Goal: Find specific page/section: Find specific page/section

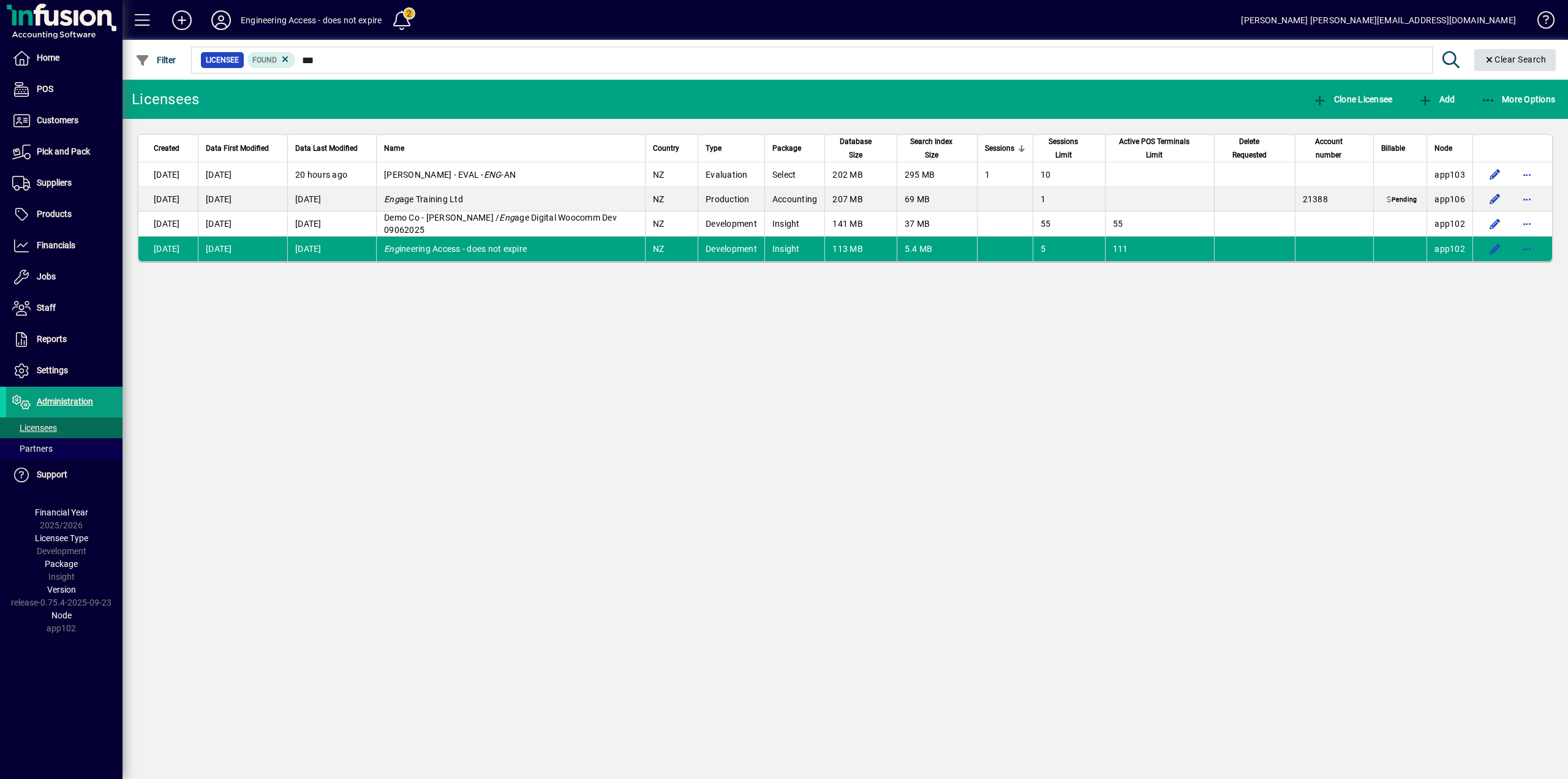
click at [1508, 60] on span "Clear Search" at bounding box center [1515, 59] width 62 height 10
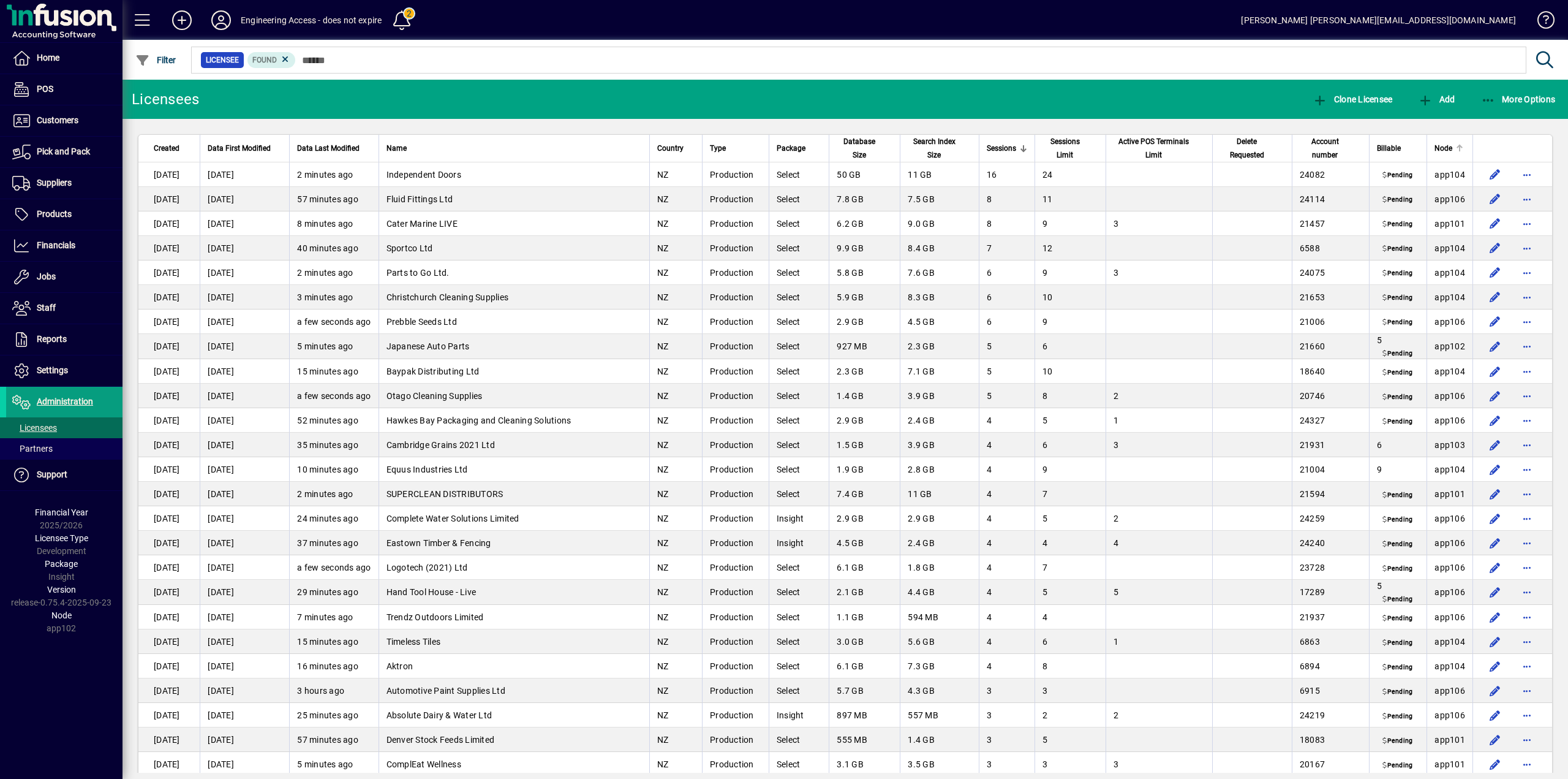
click at [1444, 151] on span "Node" at bounding box center [1443, 148] width 18 height 13
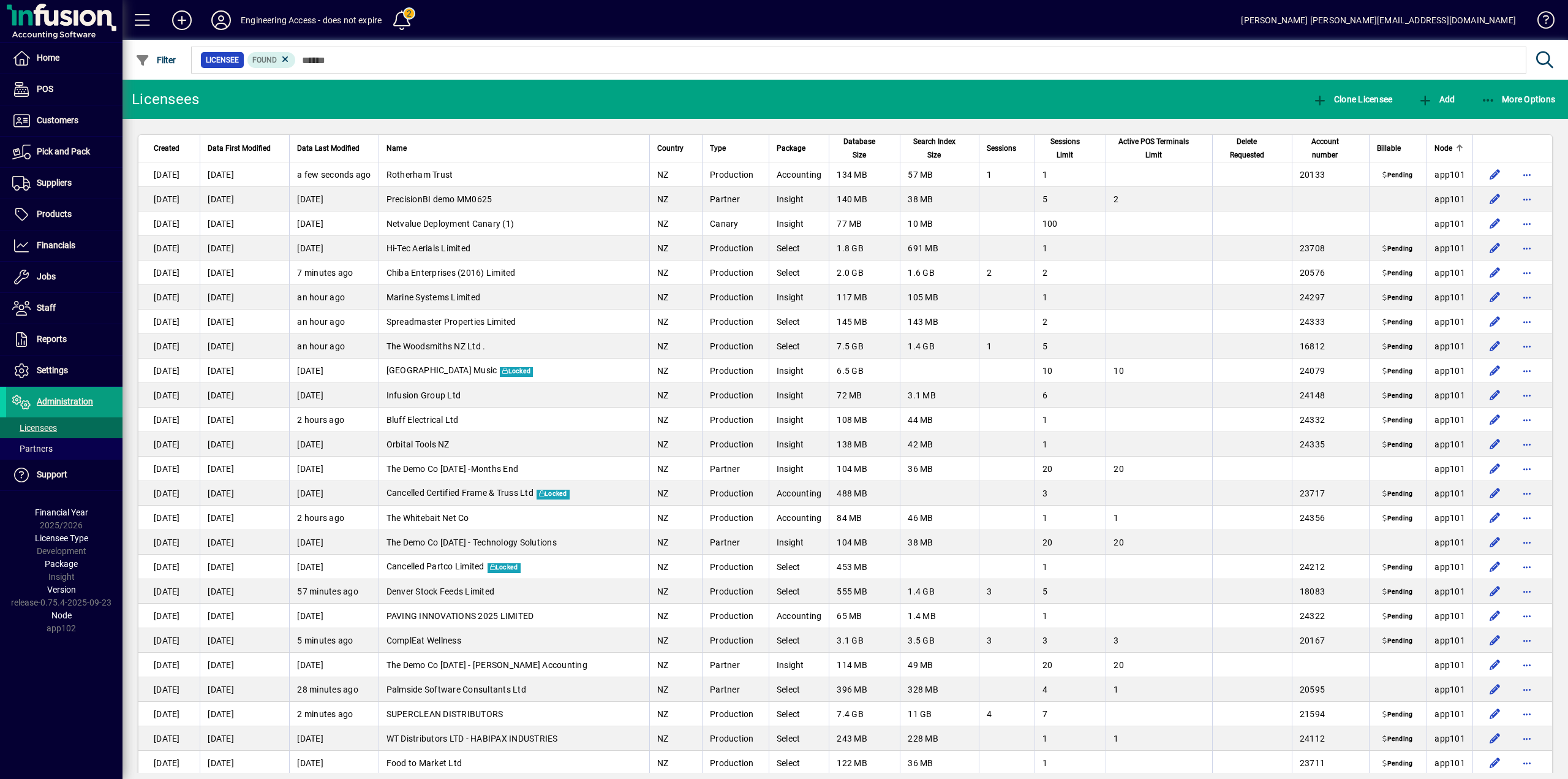
click at [1444, 151] on span "Node" at bounding box center [1443, 148] width 18 height 13
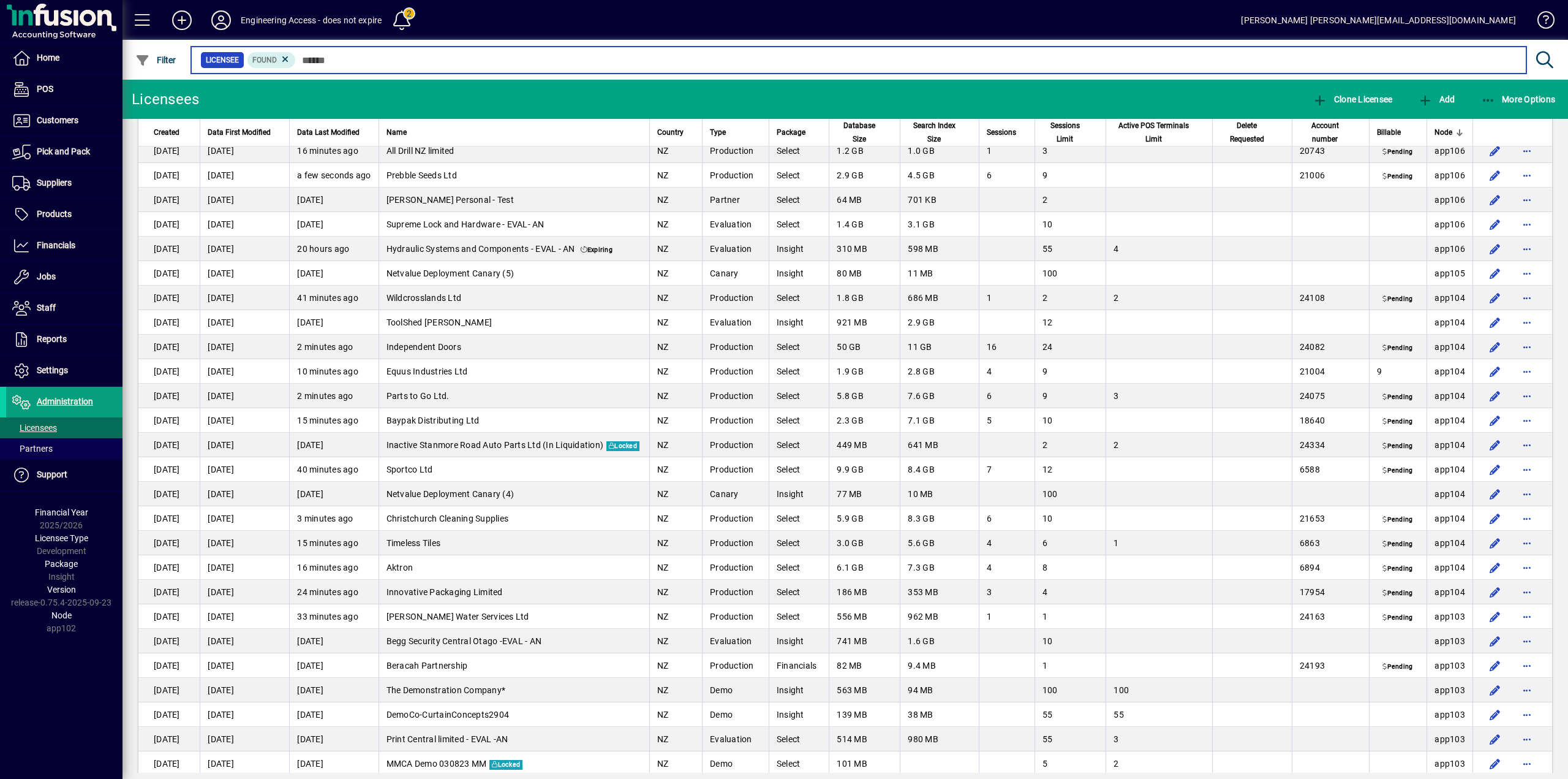
scroll to position [1716, 0]
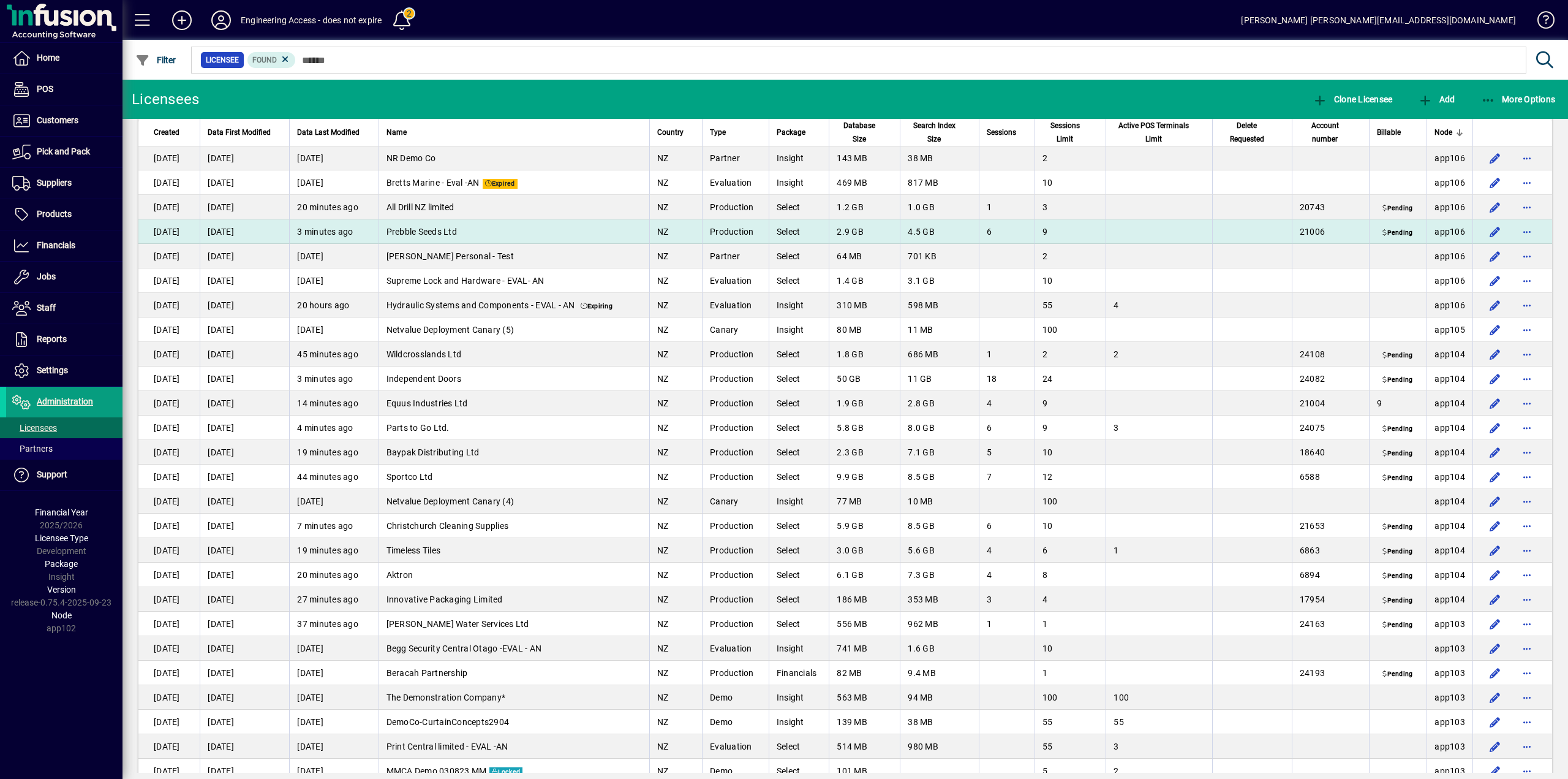
scroll to position [1716, 0]
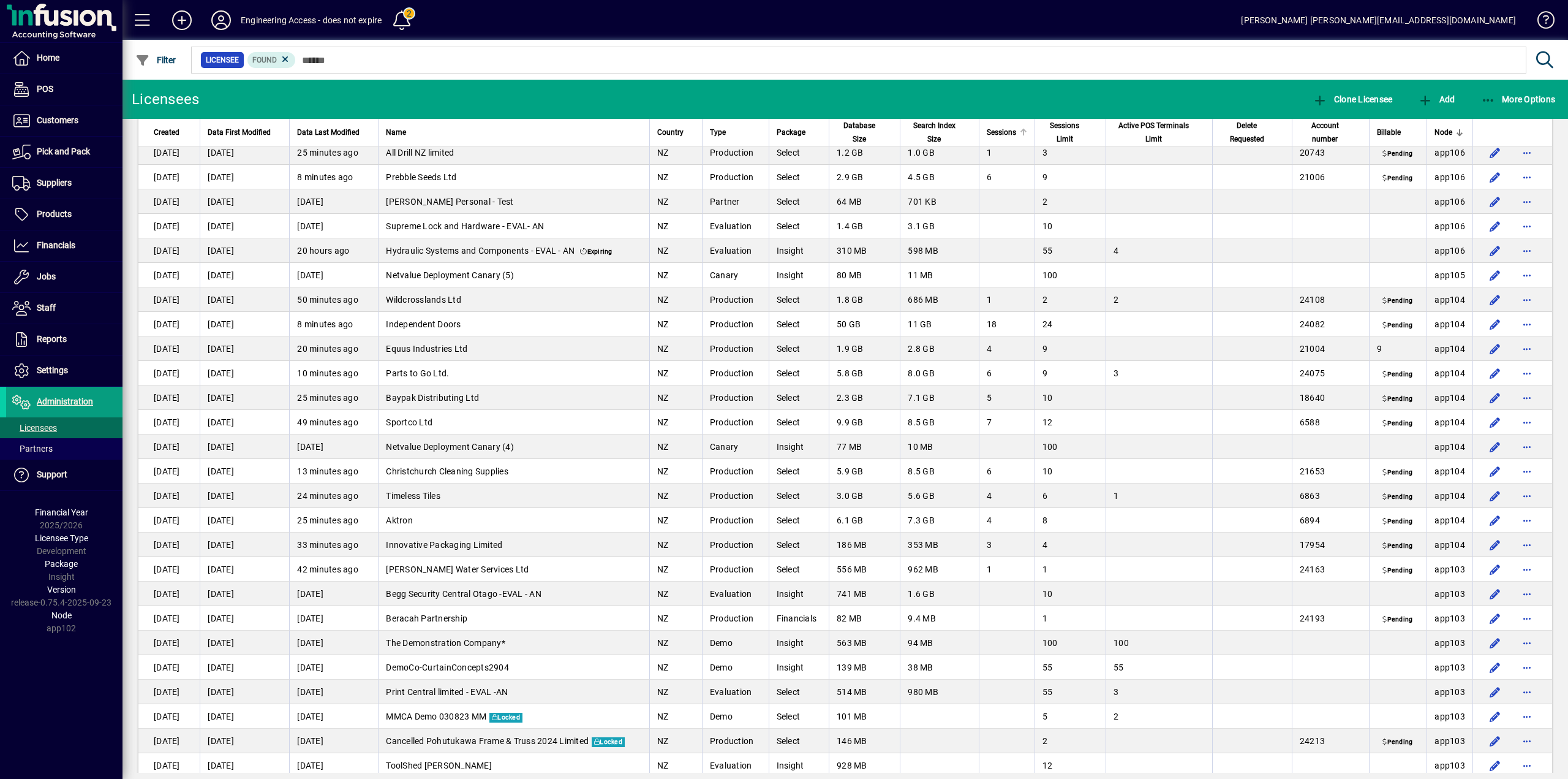
click at [991, 131] on span "Sessions" at bounding box center [1002, 132] width 30 height 13
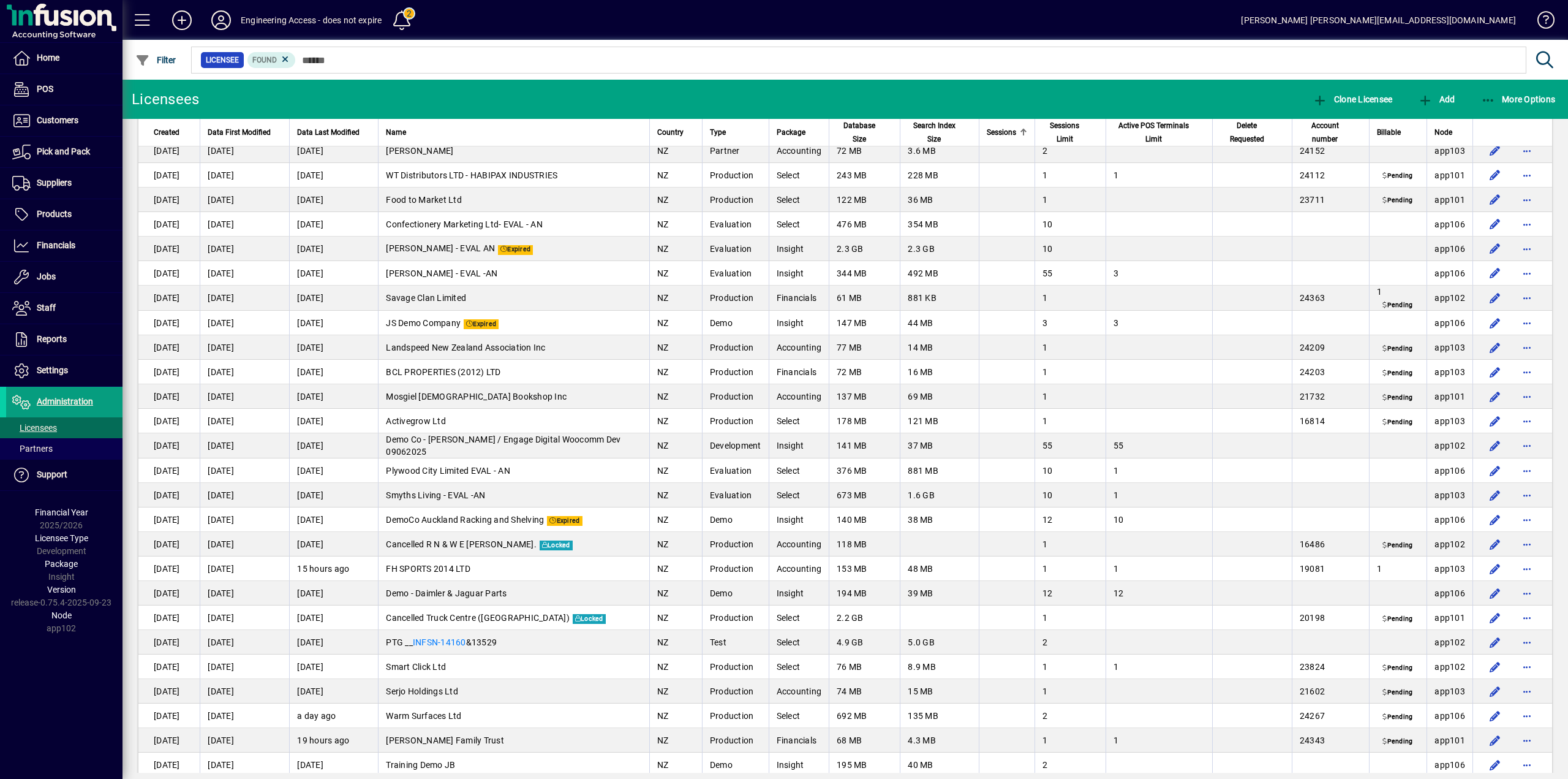
click at [991, 131] on span "Sessions" at bounding box center [1002, 132] width 30 height 13
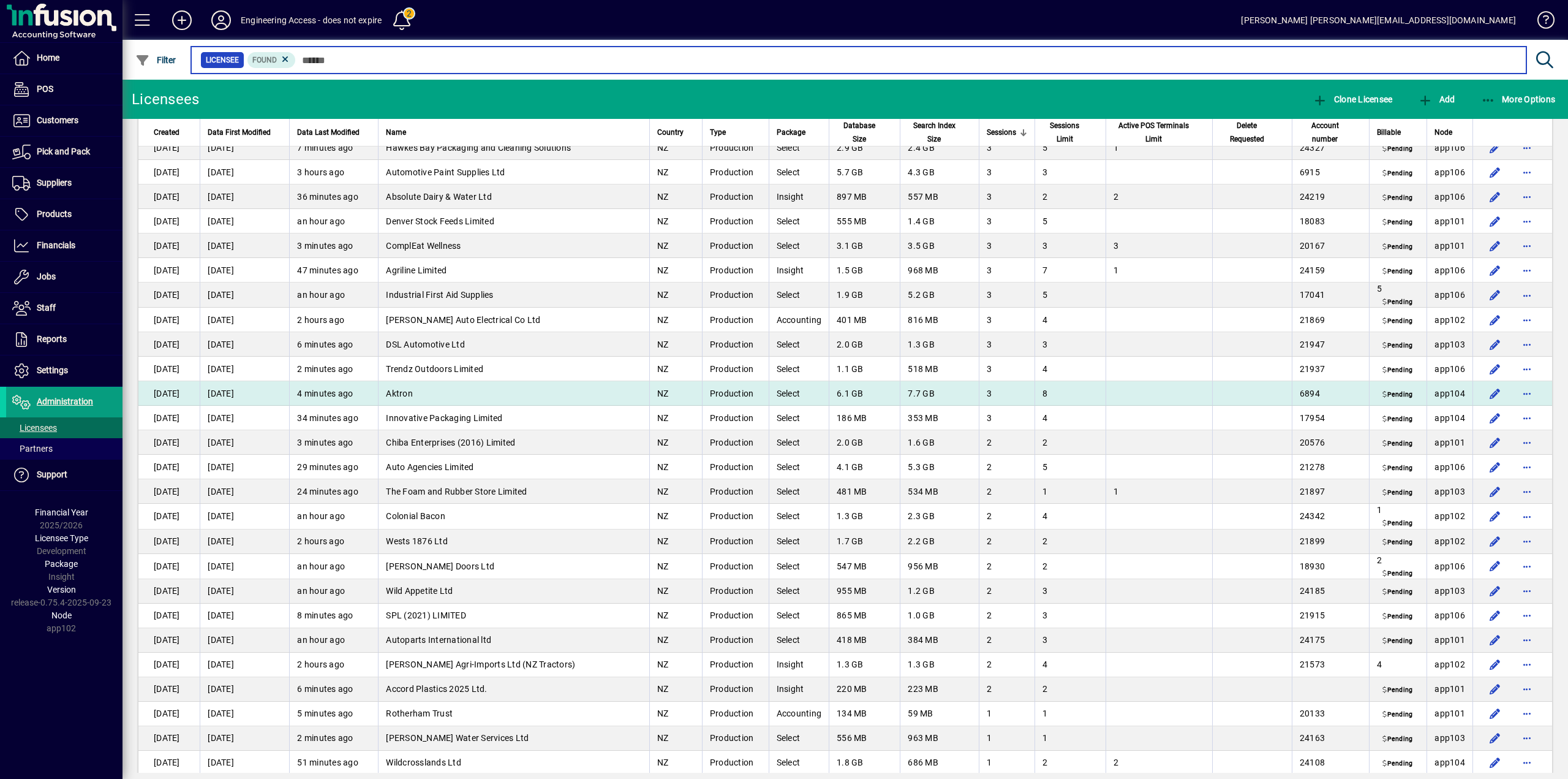
scroll to position [551, 0]
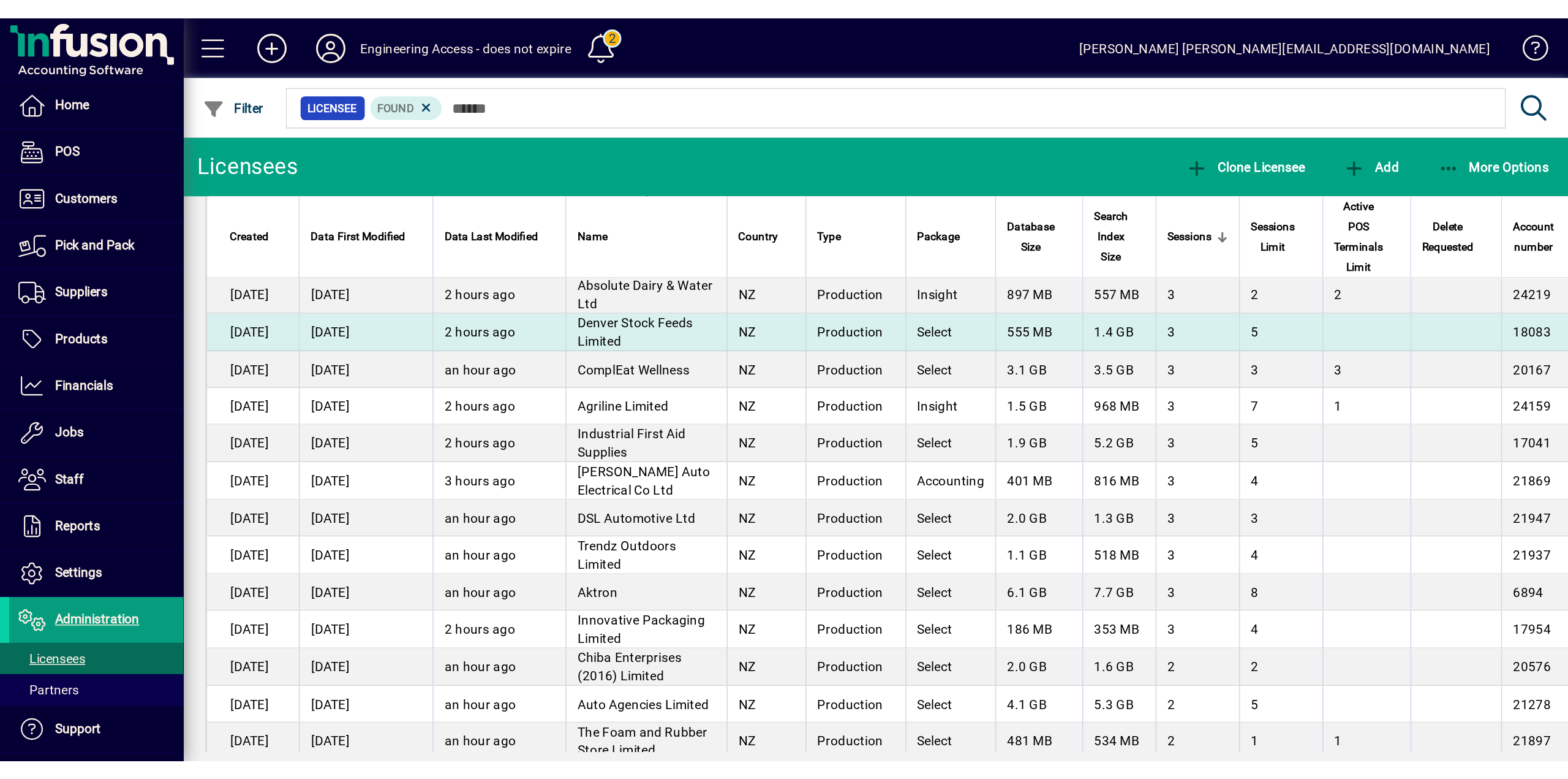
scroll to position [514, 0]
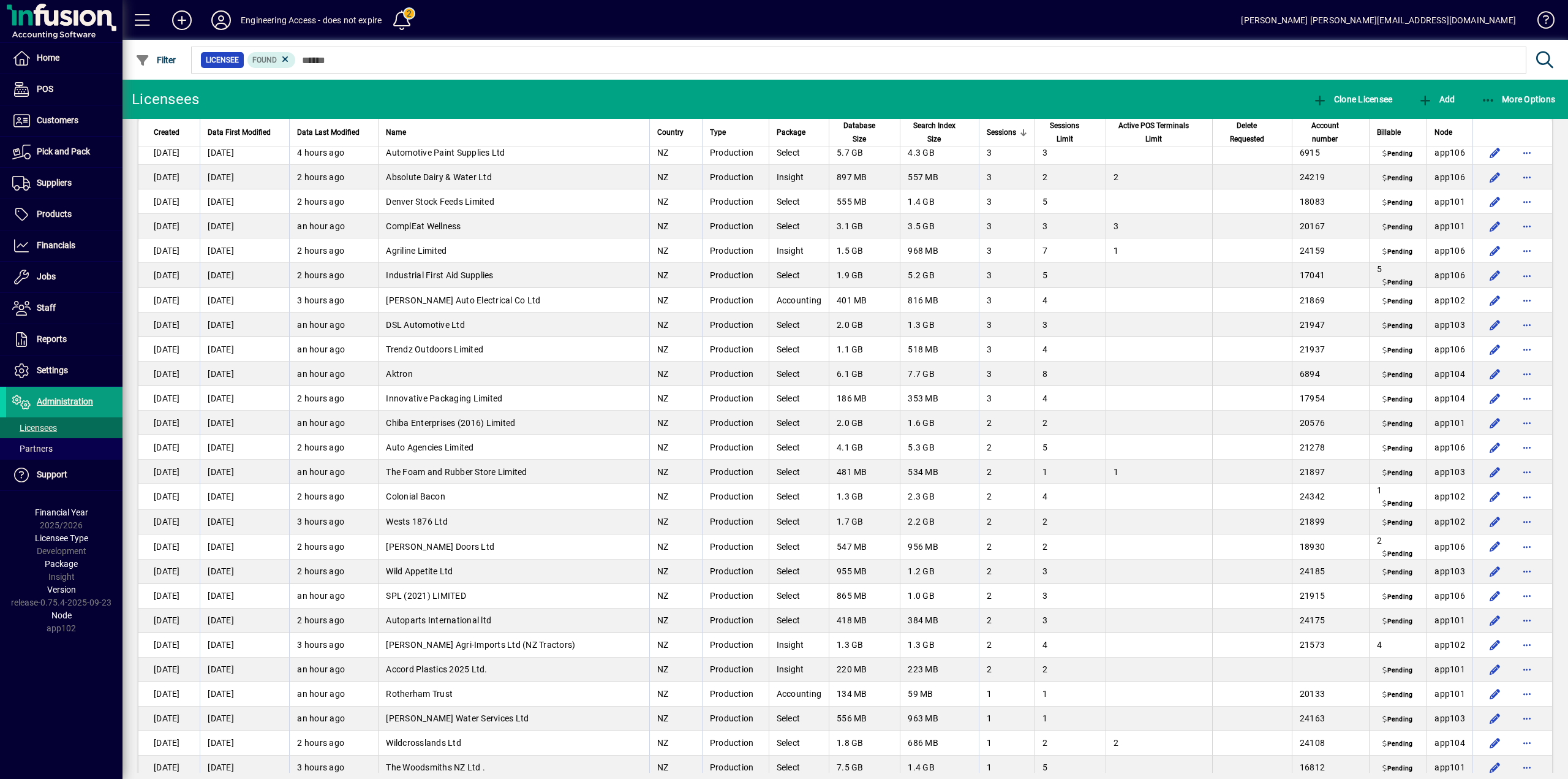
click at [496, 82] on mat-toolbar-row "Licensees Clone Licensee Add More Options" at bounding box center [845, 99] width 1446 height 39
